Goal: Navigation & Orientation: Find specific page/section

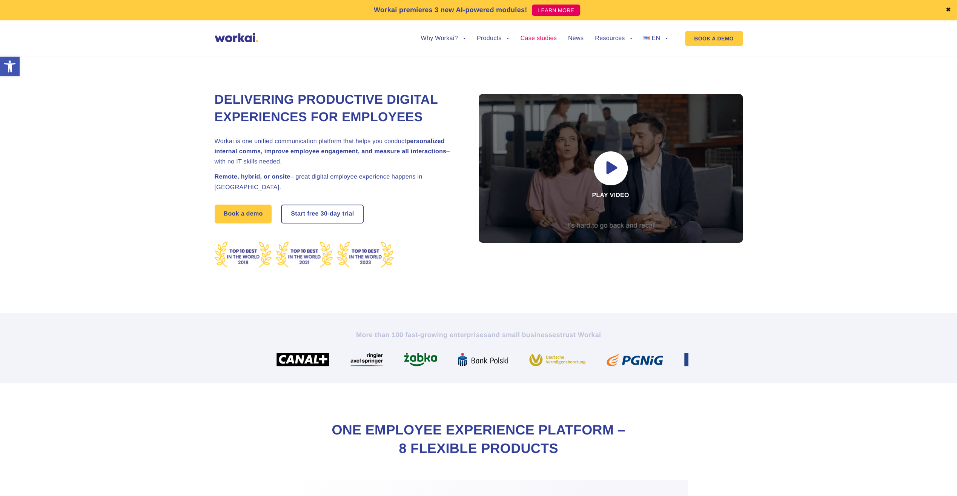
click at [537, 39] on link "Case studies" at bounding box center [538, 38] width 36 height 6
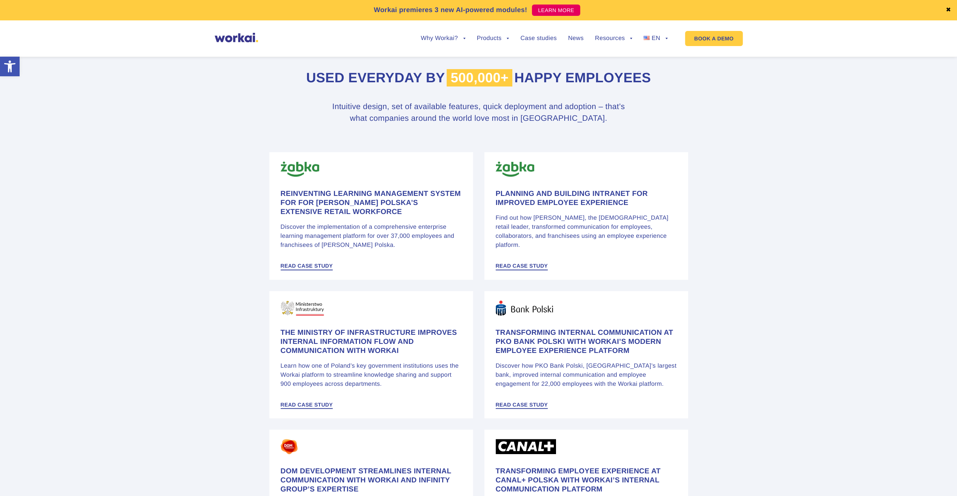
scroll to position [340, 0]
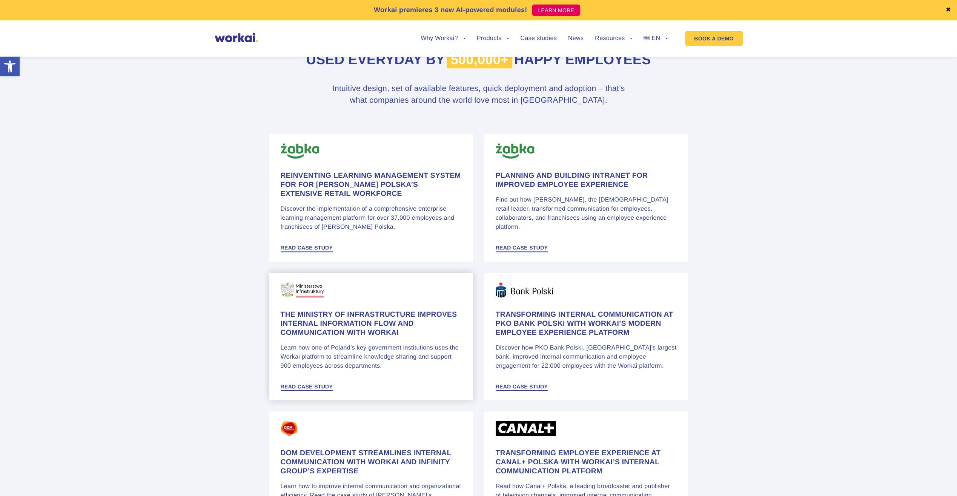
click at [346, 336] on h4 "The Ministry of Infrastructure improves internal information flow and communica…" at bounding box center [371, 323] width 181 height 27
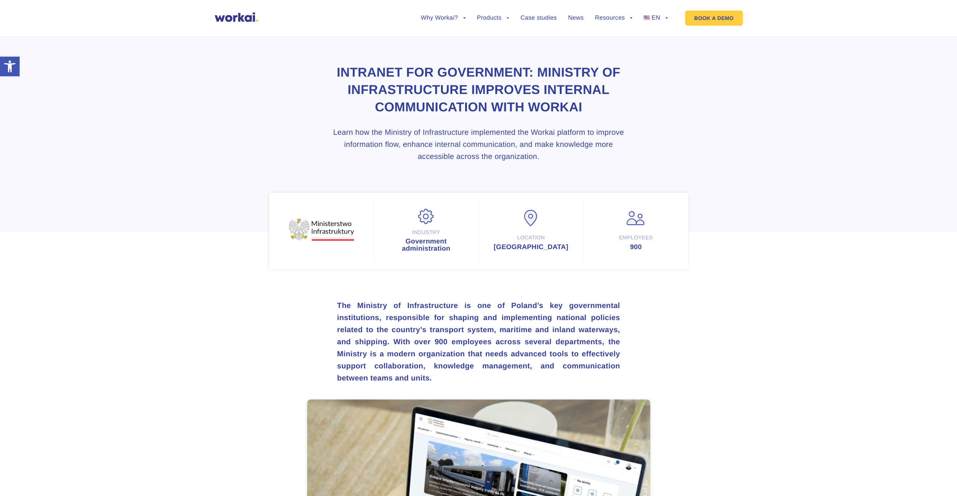
click at [243, 20] on img at bounding box center [236, 16] width 43 height 9
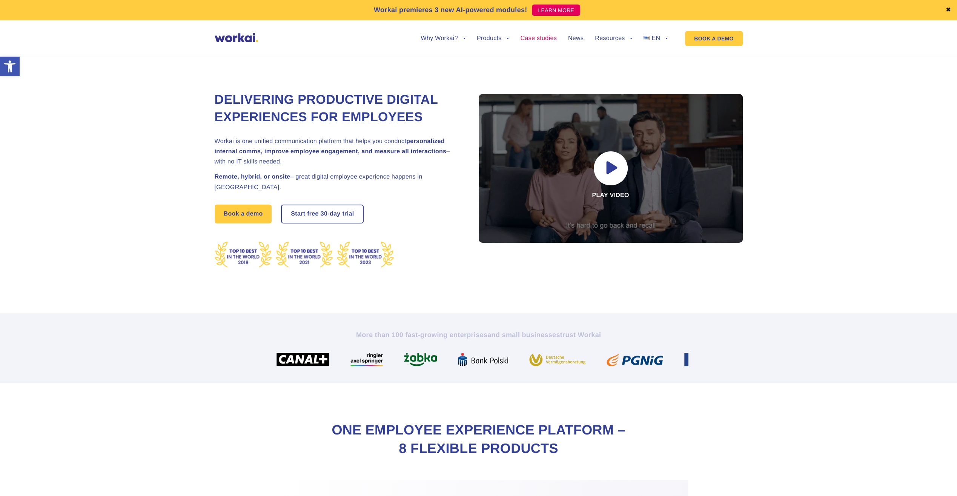
click at [539, 40] on link "Case studies" at bounding box center [538, 38] width 36 height 6
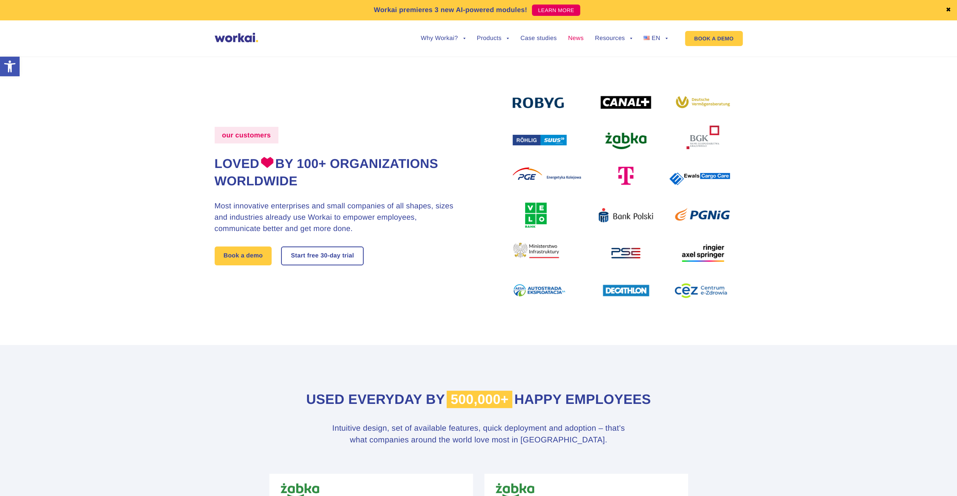
click at [576, 37] on link "News" at bounding box center [575, 38] width 15 height 6
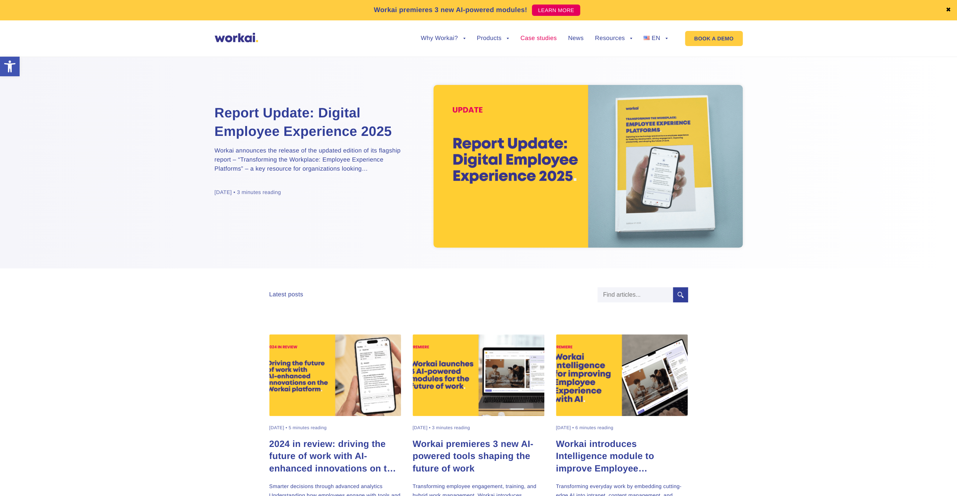
click at [526, 37] on link "Case studies" at bounding box center [538, 38] width 36 height 6
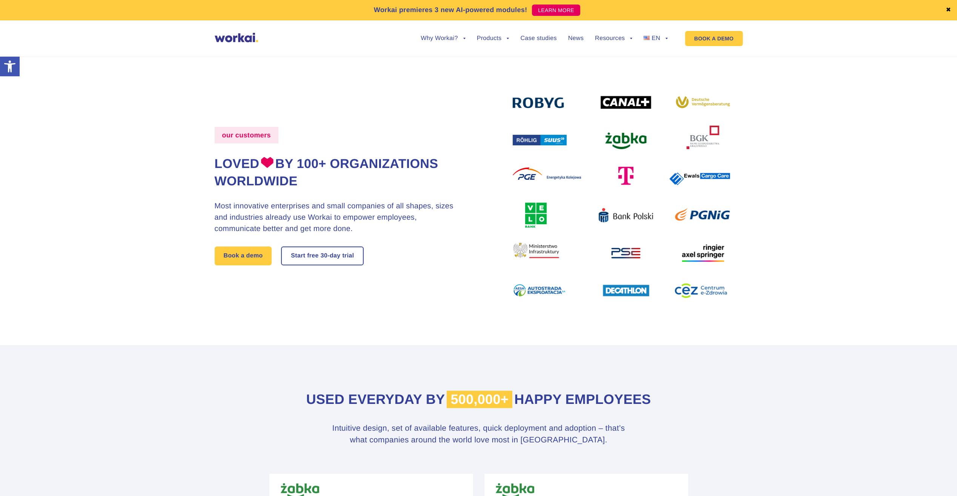
click at [247, 38] on img at bounding box center [236, 37] width 43 height 9
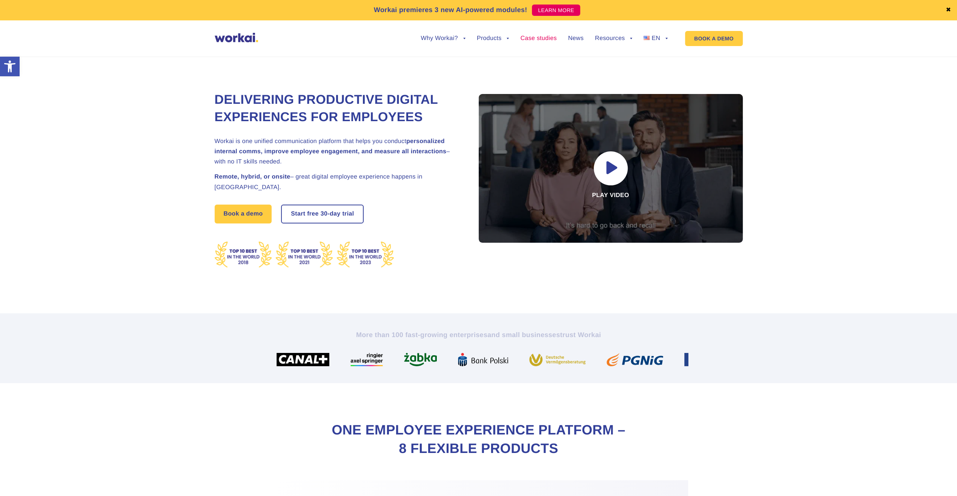
click at [539, 36] on link "Case studies" at bounding box center [538, 38] width 36 height 6
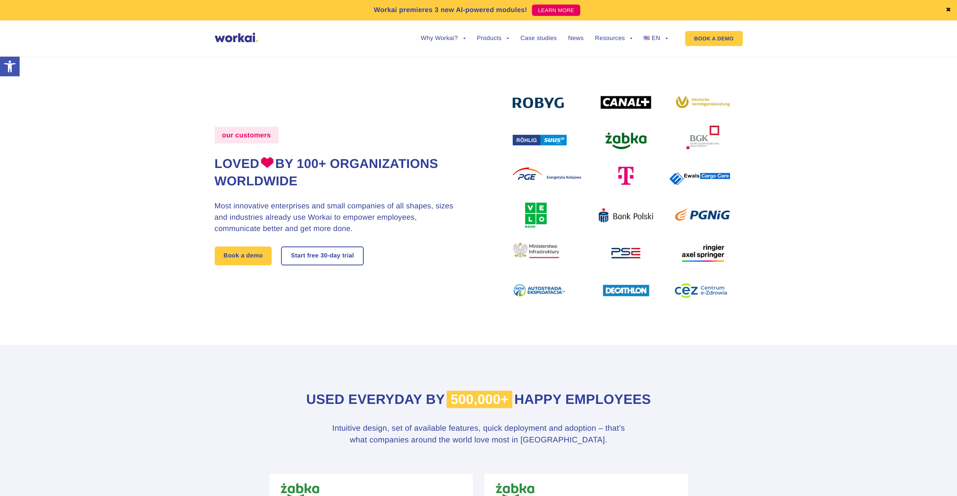
click at [236, 39] on img at bounding box center [236, 37] width 43 height 9
